Goal: Task Accomplishment & Management: Use online tool/utility

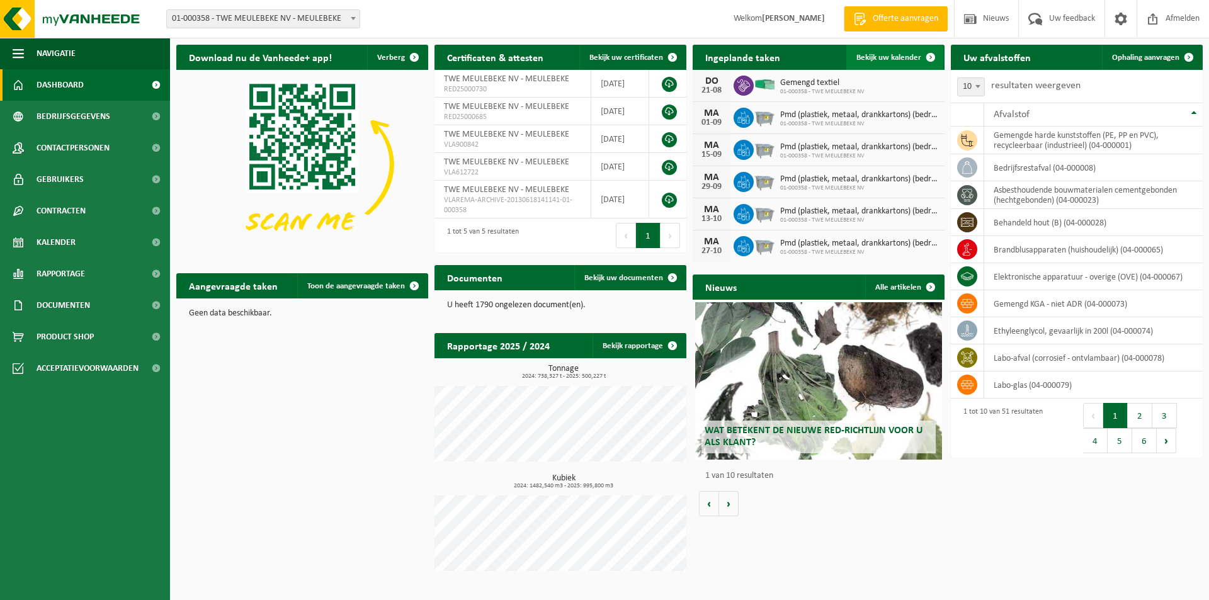
click at [891, 57] on span "Bekijk uw kalender" at bounding box center [888, 58] width 65 height 8
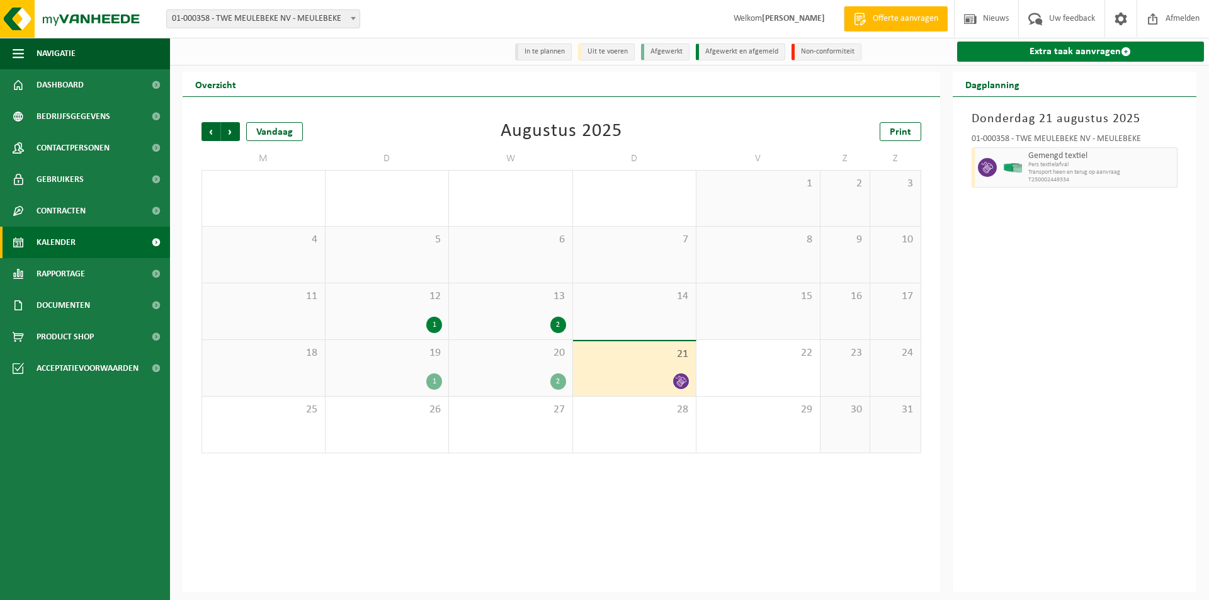
click at [1061, 56] on link "Extra taak aanvragen" at bounding box center [1080, 52] width 247 height 20
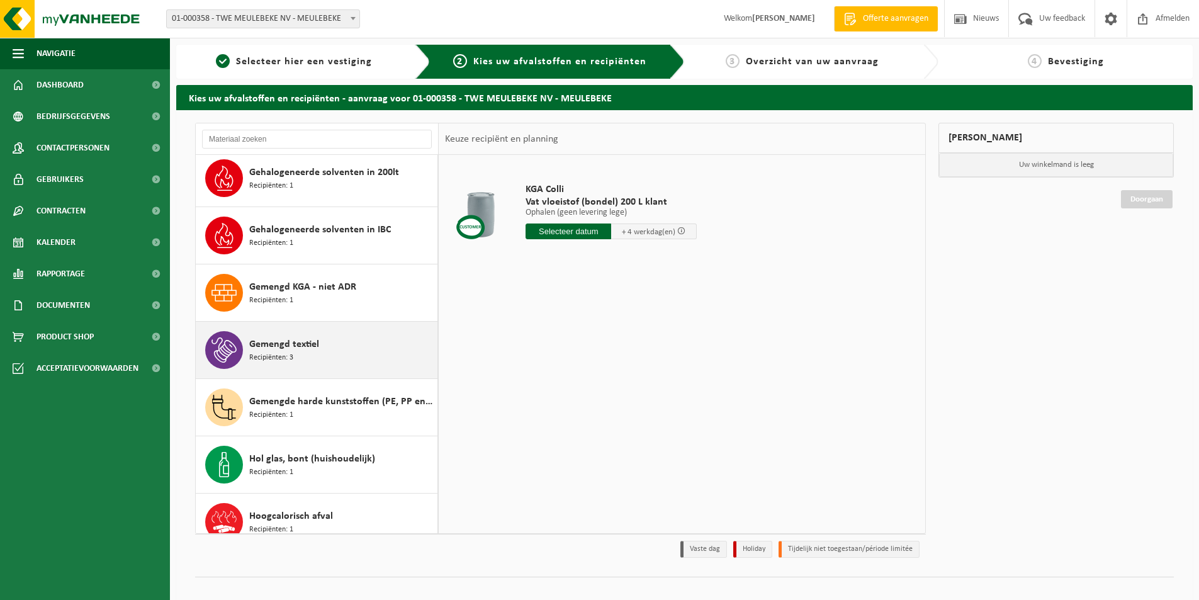
click at [271, 337] on span "Gemengd textiel" at bounding box center [284, 344] width 70 height 15
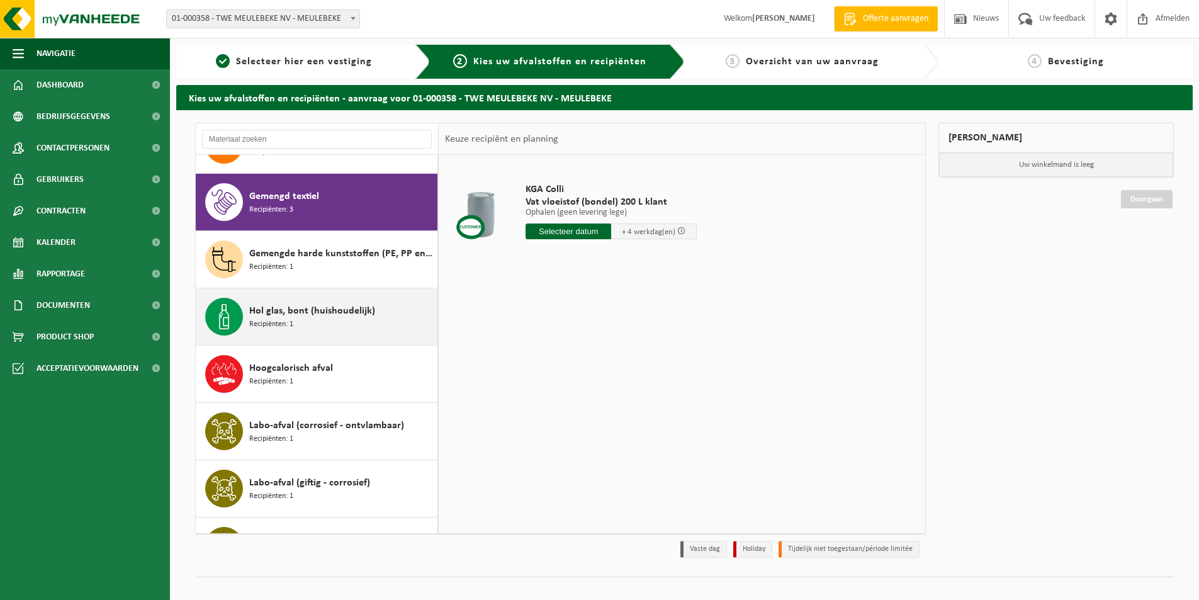
scroll to position [859, 0]
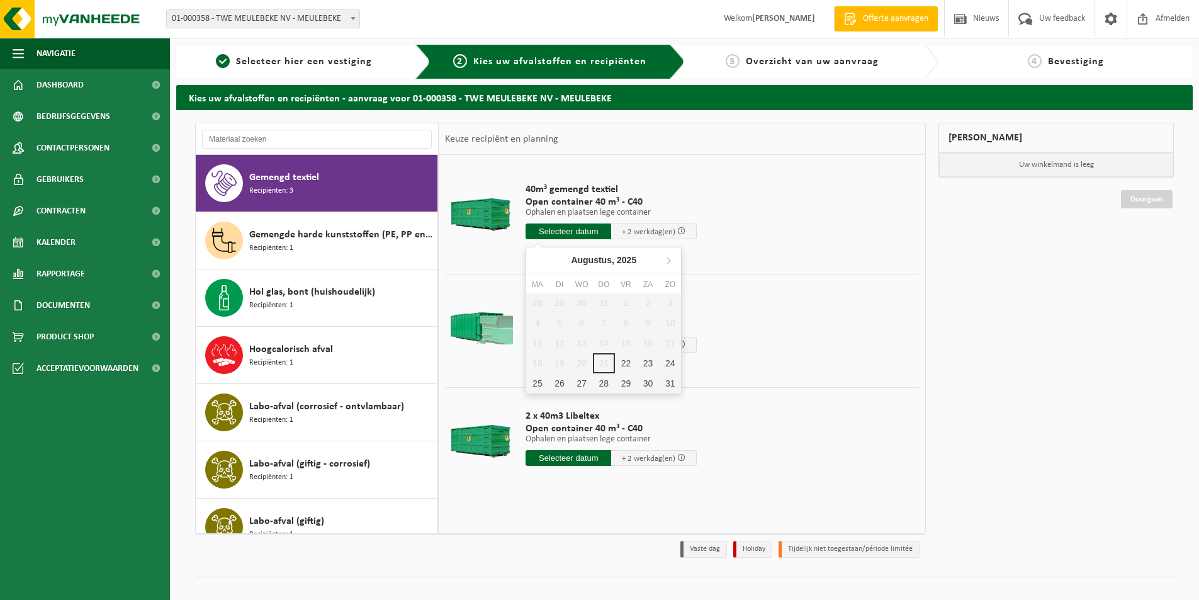
click at [569, 234] on input "text" at bounding box center [569, 231] width 86 height 16
click at [623, 359] on div "22" at bounding box center [626, 363] width 22 height 20
type input "Van 2025-08-22"
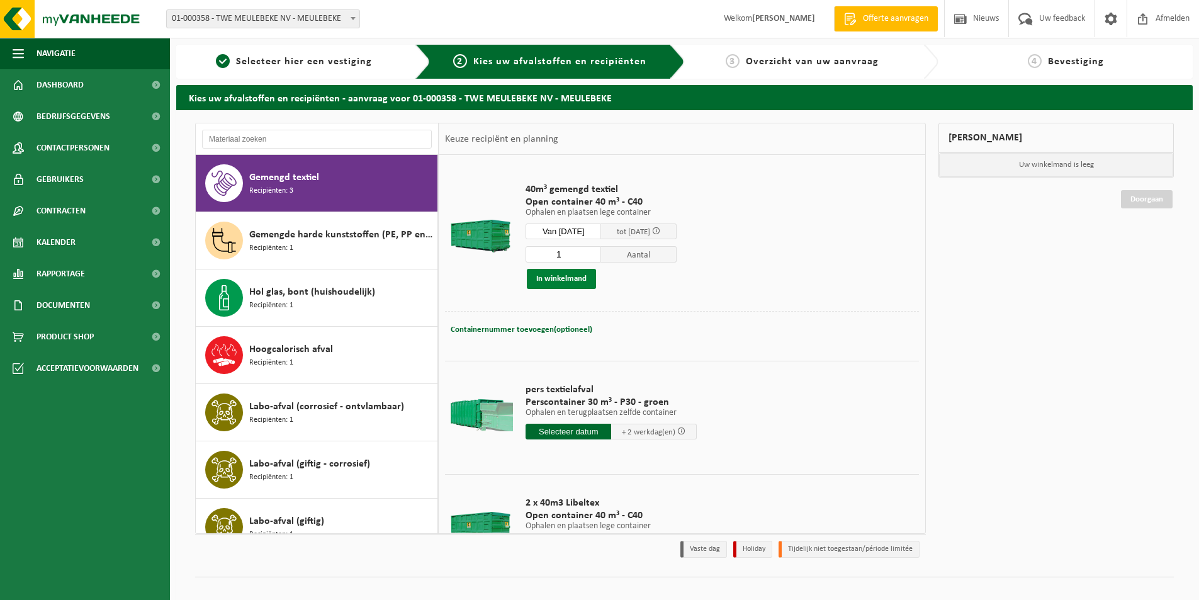
click at [544, 279] on button "In winkelmand" at bounding box center [561, 279] width 69 height 20
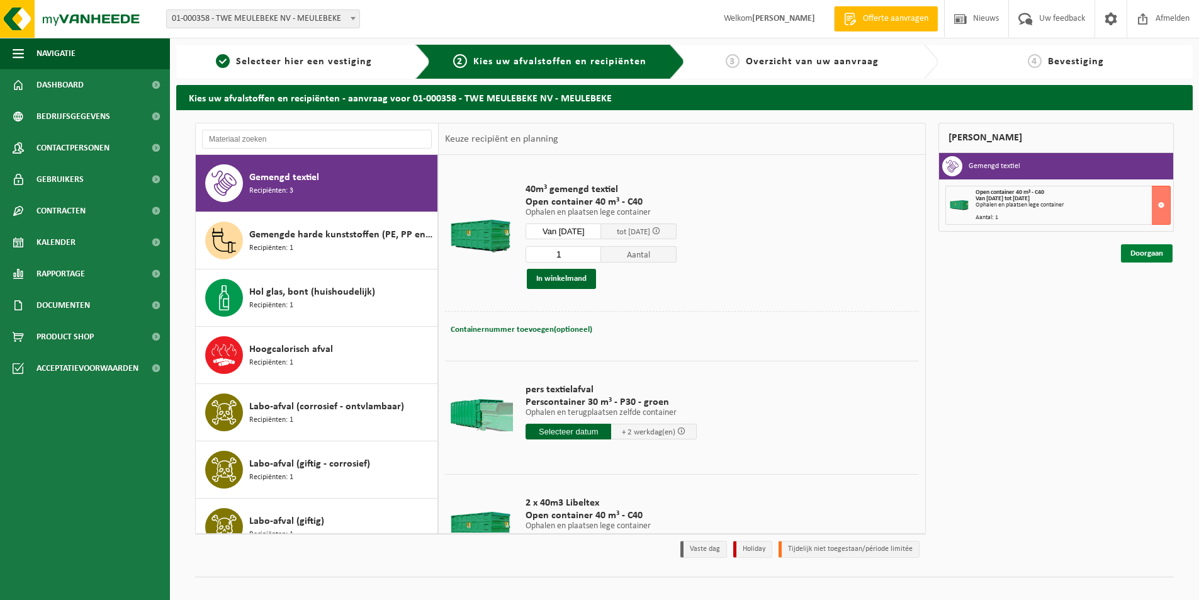
click at [1134, 251] on link "Doorgaan" at bounding box center [1147, 253] width 52 height 18
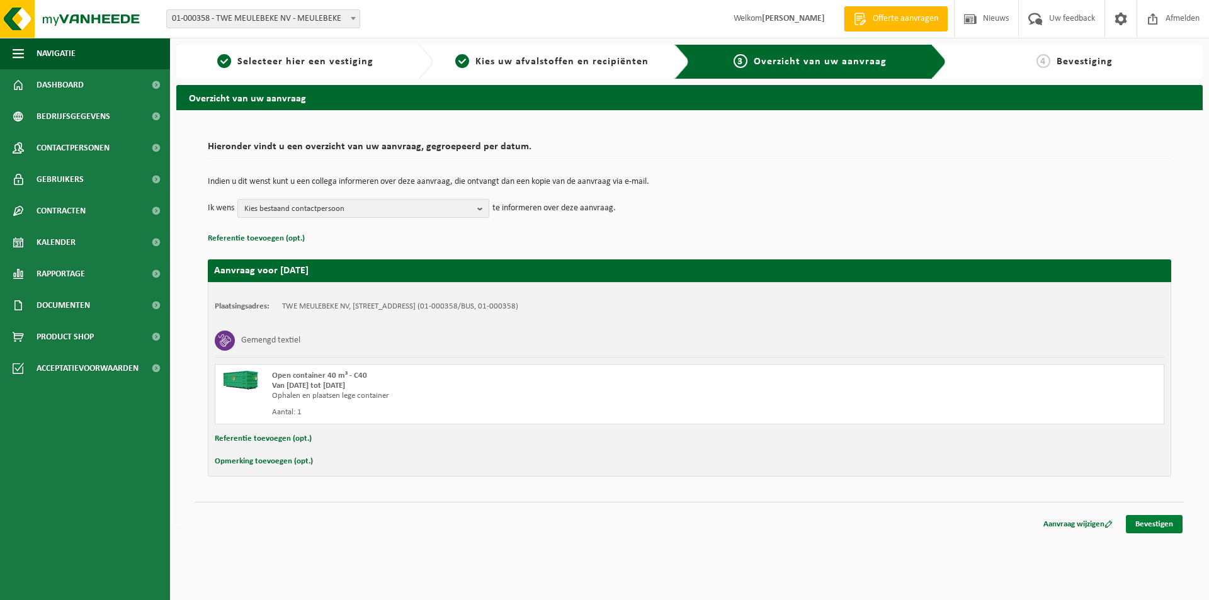
click at [1155, 524] on link "Bevestigen" at bounding box center [1153, 524] width 57 height 18
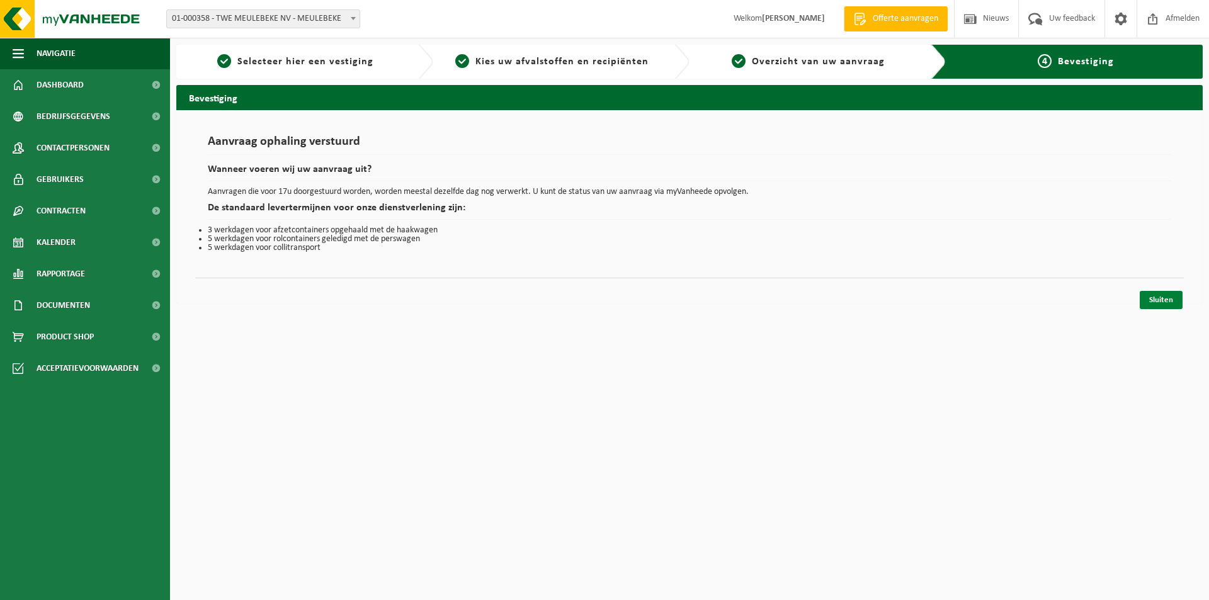
click at [1164, 300] on link "Sluiten" at bounding box center [1160, 300] width 43 height 18
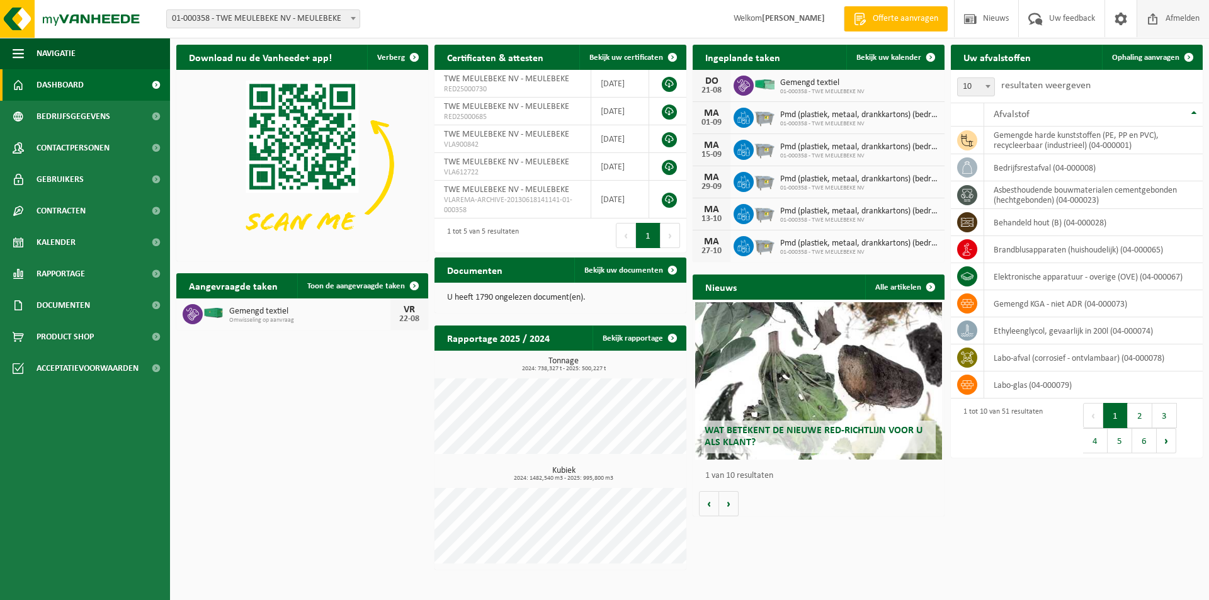
click at [1173, 16] on span "Afmelden" at bounding box center [1182, 18] width 40 height 37
